Goal: Task Accomplishment & Management: Manage account settings

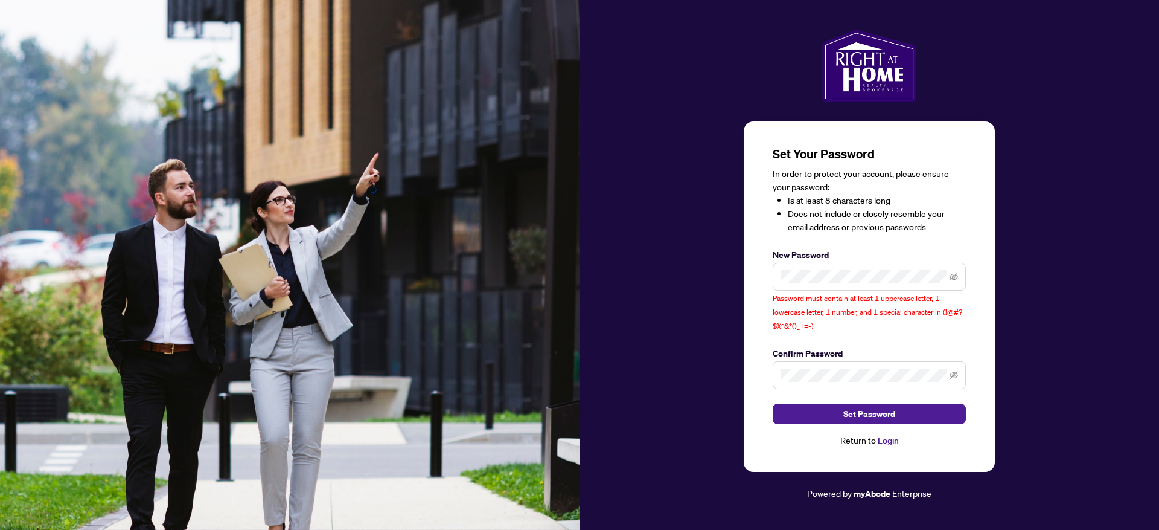
click at [839, 352] on label "Confirm Password" at bounding box center [869, 353] width 193 height 13
click at [835, 360] on div "Confirm Password" at bounding box center [869, 368] width 193 height 42
click at [831, 367] on span at bounding box center [869, 375] width 193 height 28
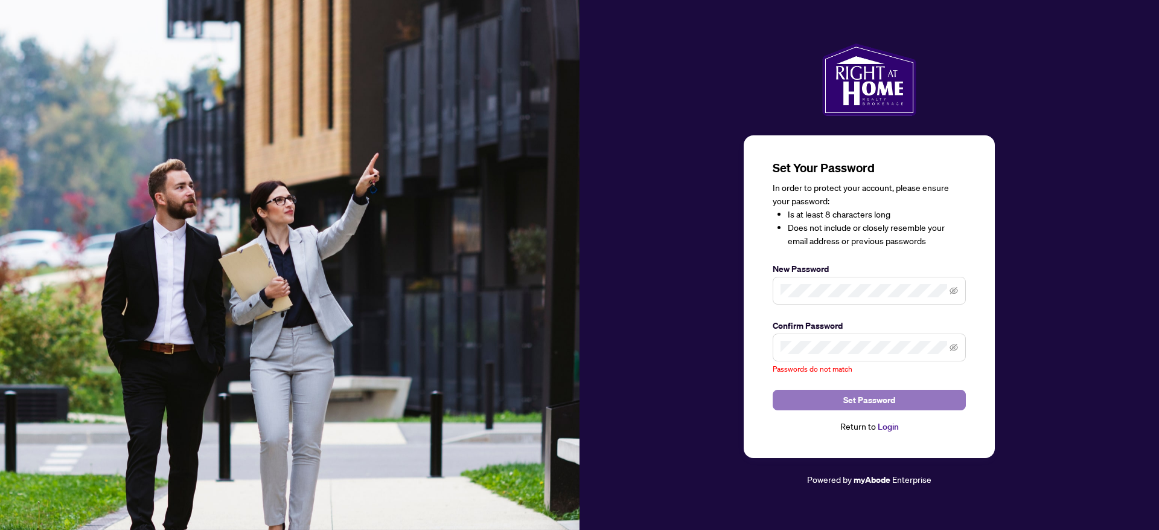
click at [857, 406] on span "Set Password" at bounding box center [870, 399] width 52 height 19
click at [858, 405] on span "Set Password" at bounding box center [870, 399] width 52 height 19
click at [722, 299] on div "Set Your Password In order to protect your account, please ensure your password…" at bounding box center [870, 264] width 580 height 443
click at [754, 347] on div "Set Your Password In order to protect your account, please ensure your password…" at bounding box center [869, 296] width 251 height 322
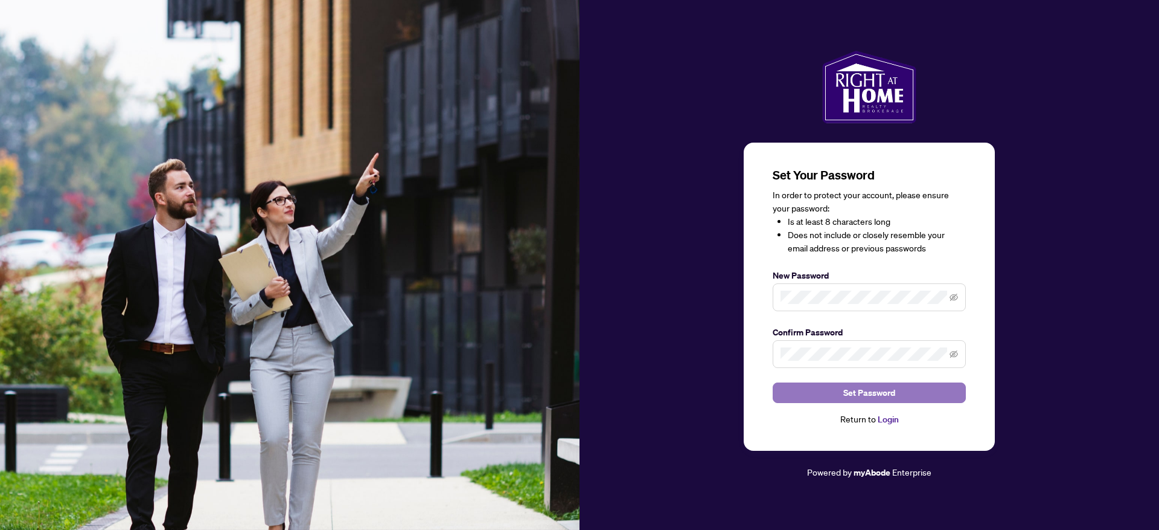
click at [822, 388] on button "Set Password" at bounding box center [869, 392] width 193 height 21
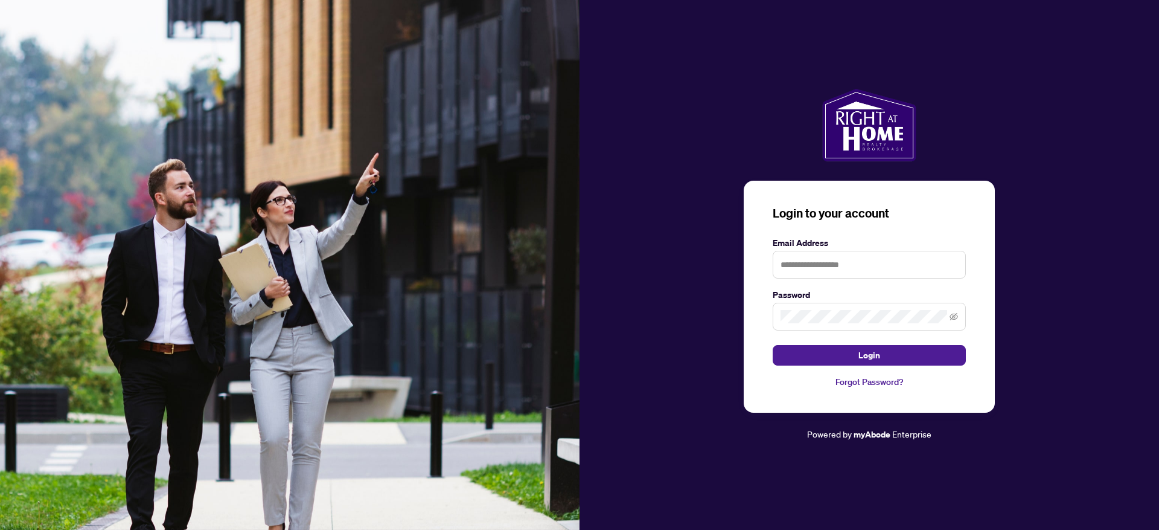
click at [22, 491] on img at bounding box center [290, 265] width 580 height 530
click at [953, 243] on label "Email Address" at bounding box center [869, 242] width 193 height 13
